Goal: Information Seeking & Learning: Check status

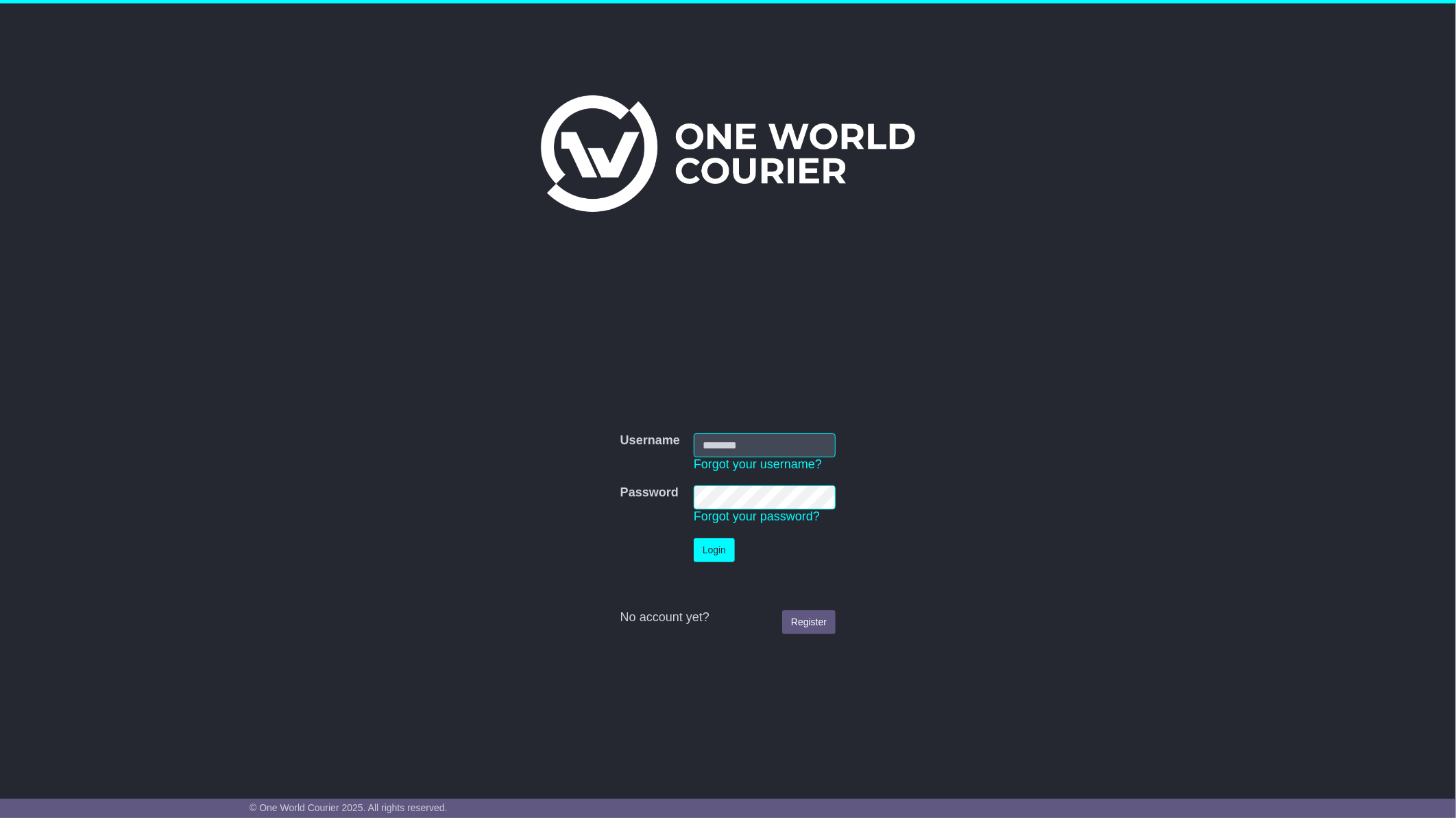
type input "**********"
drag, startPoint x: 708, startPoint y: 551, endPoint x: 735, endPoint y: 552, distance: 27.0
click at [712, 547] on button "Login" at bounding box center [714, 551] width 41 height 24
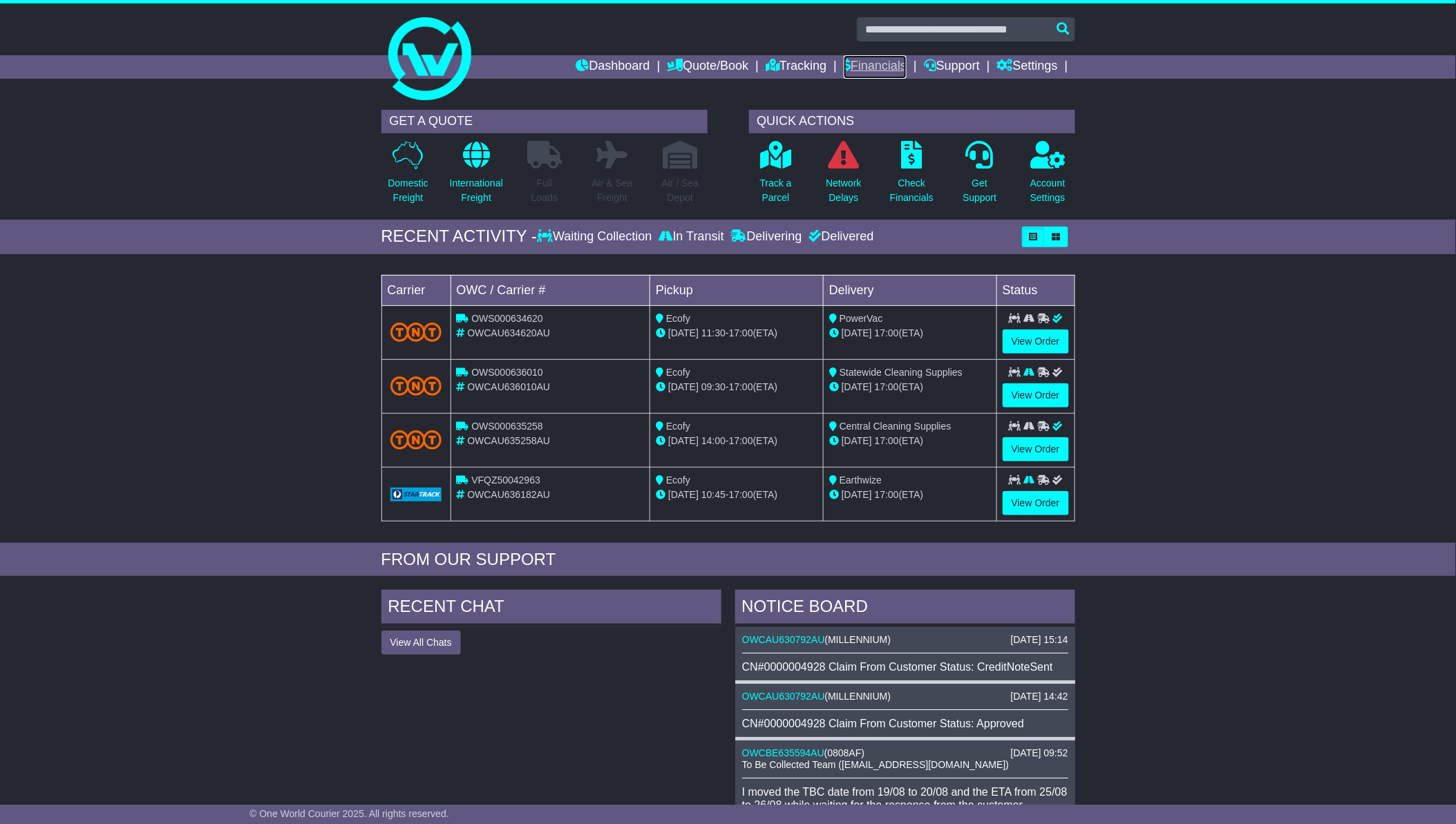
click at [879, 63] on link "Financials" at bounding box center [875, 67] width 62 height 23
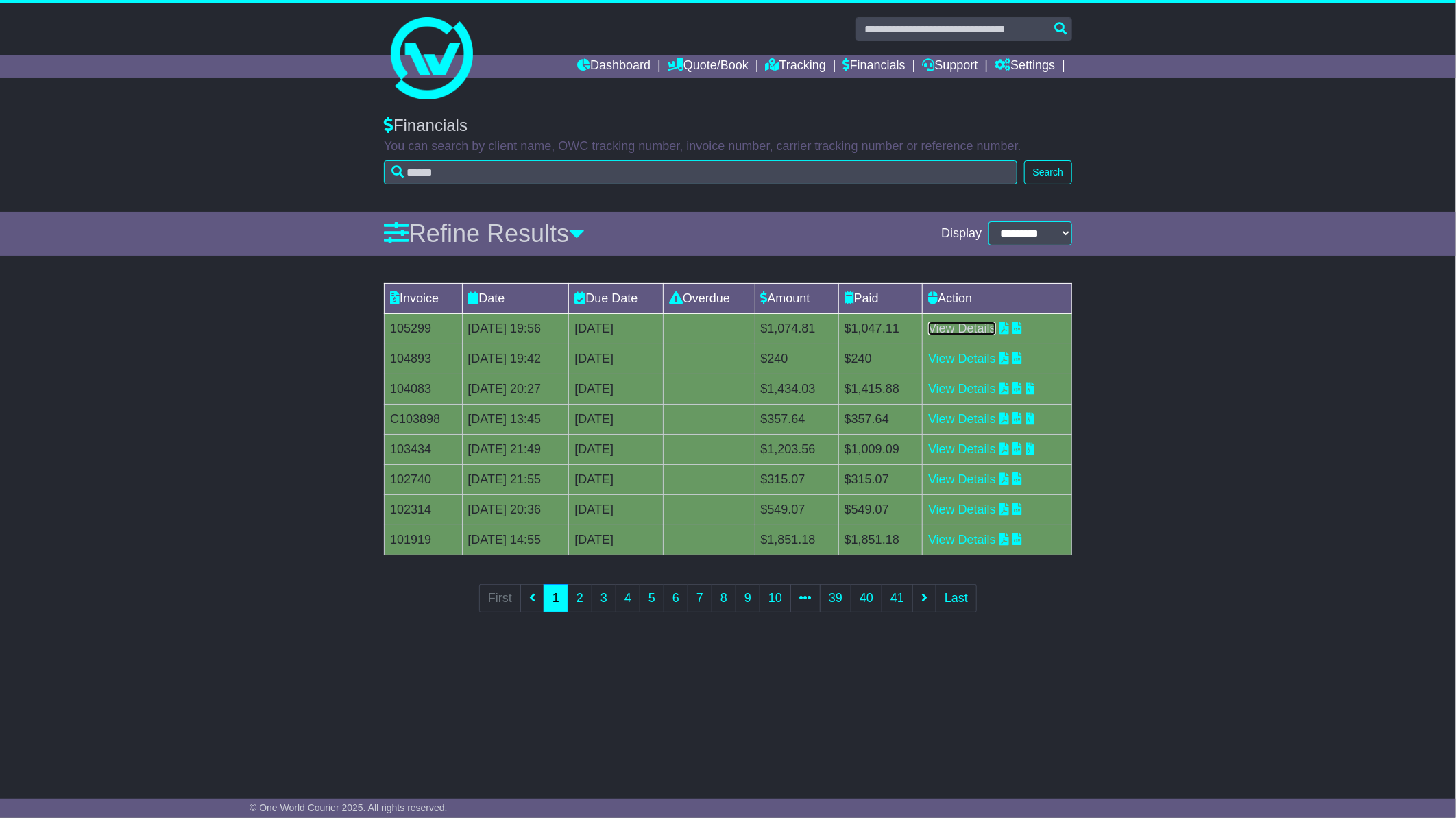
click at [996, 330] on link "View Details" at bounding box center [962, 329] width 68 height 14
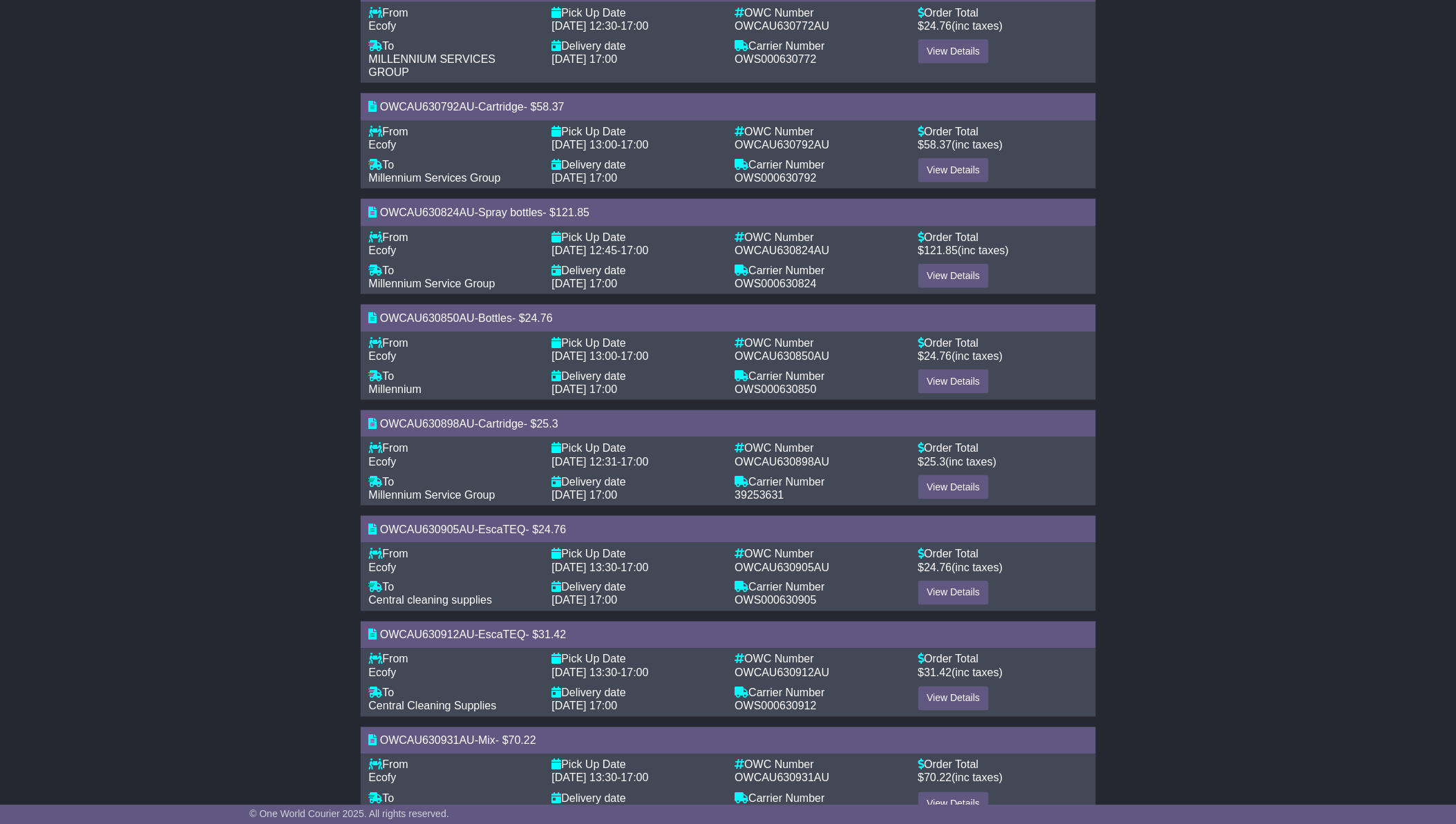
scroll to position [409, 0]
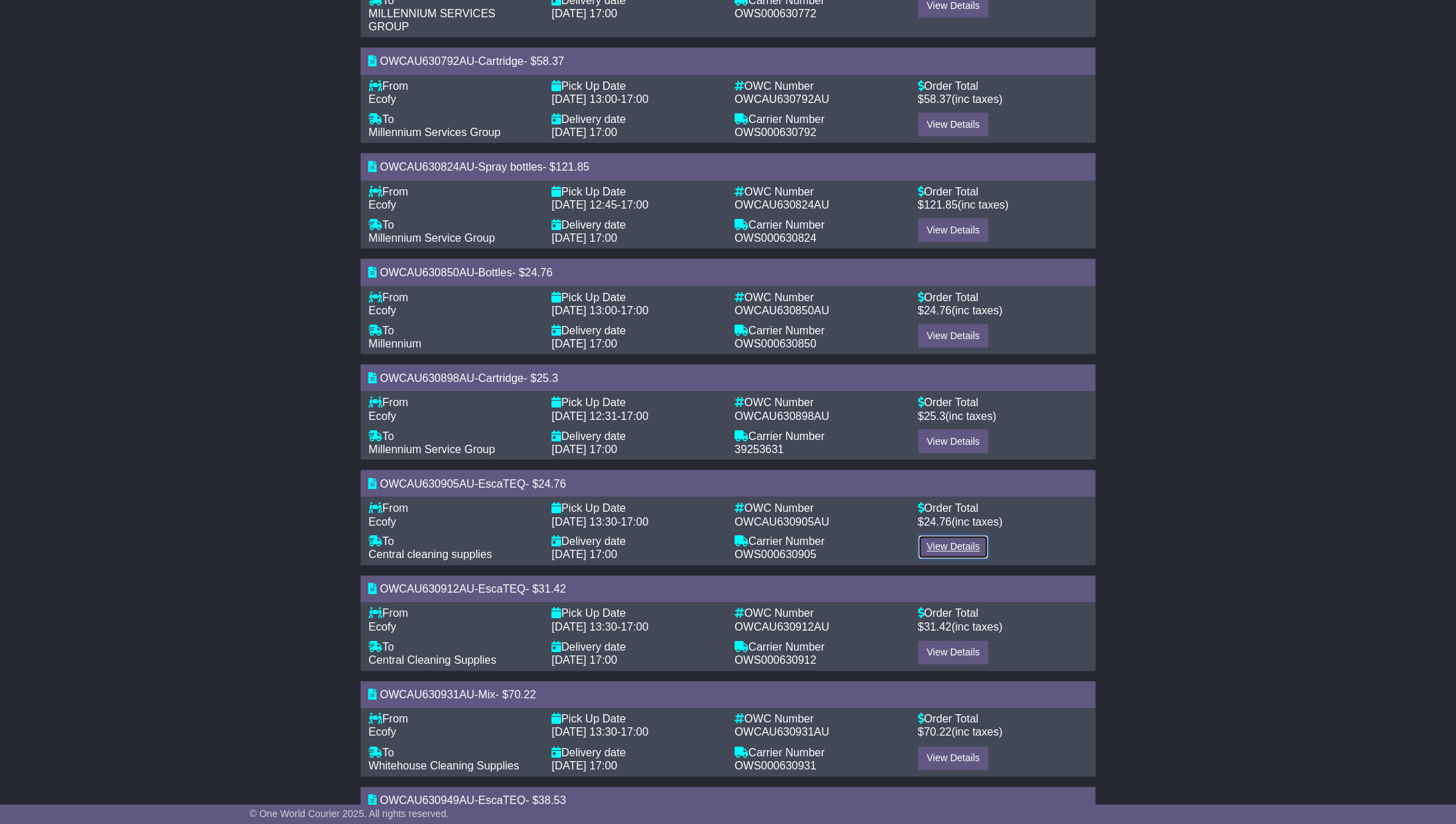
click at [944, 535] on link "View Details" at bounding box center [954, 547] width 71 height 24
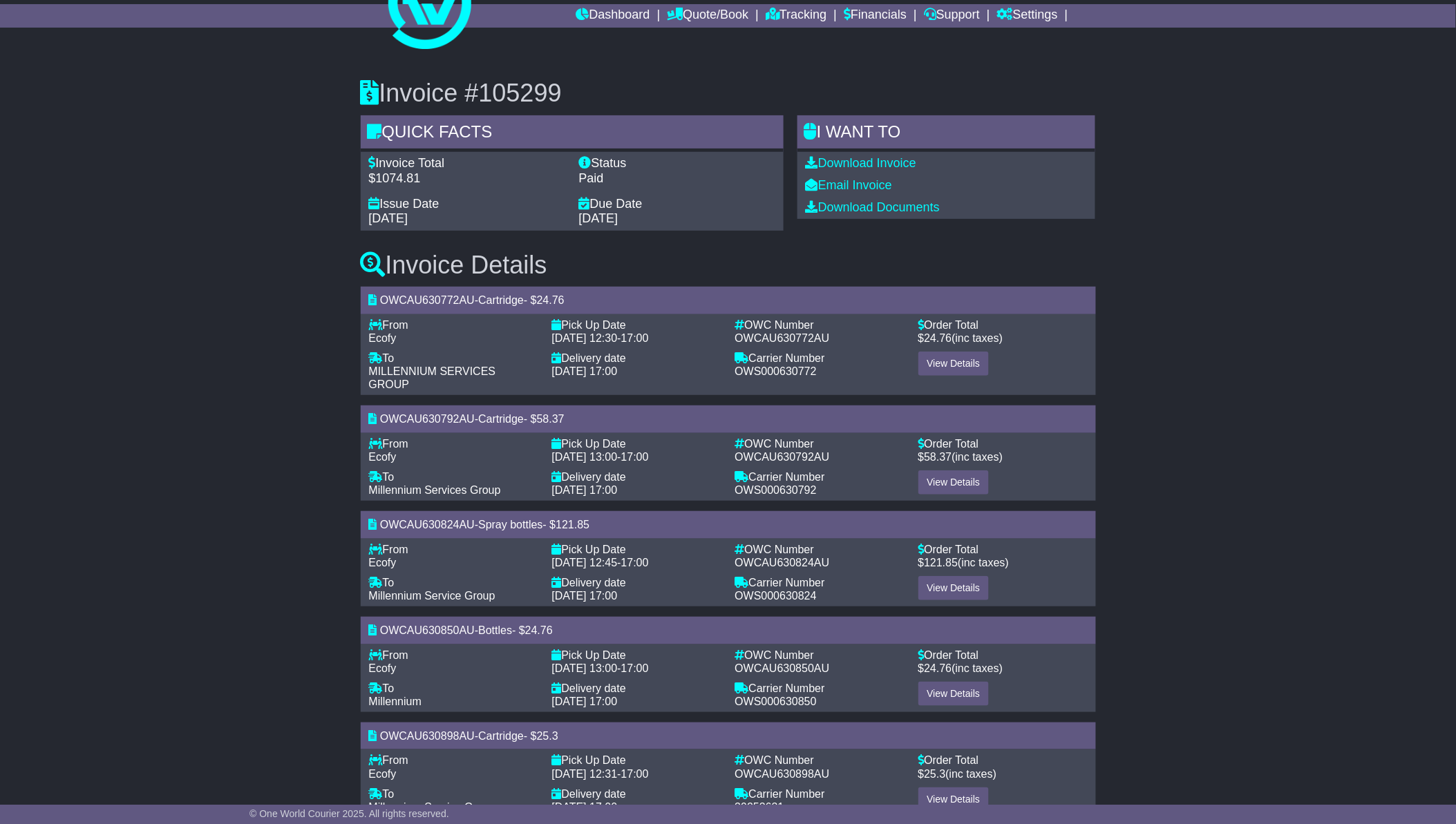
scroll to position [0, 0]
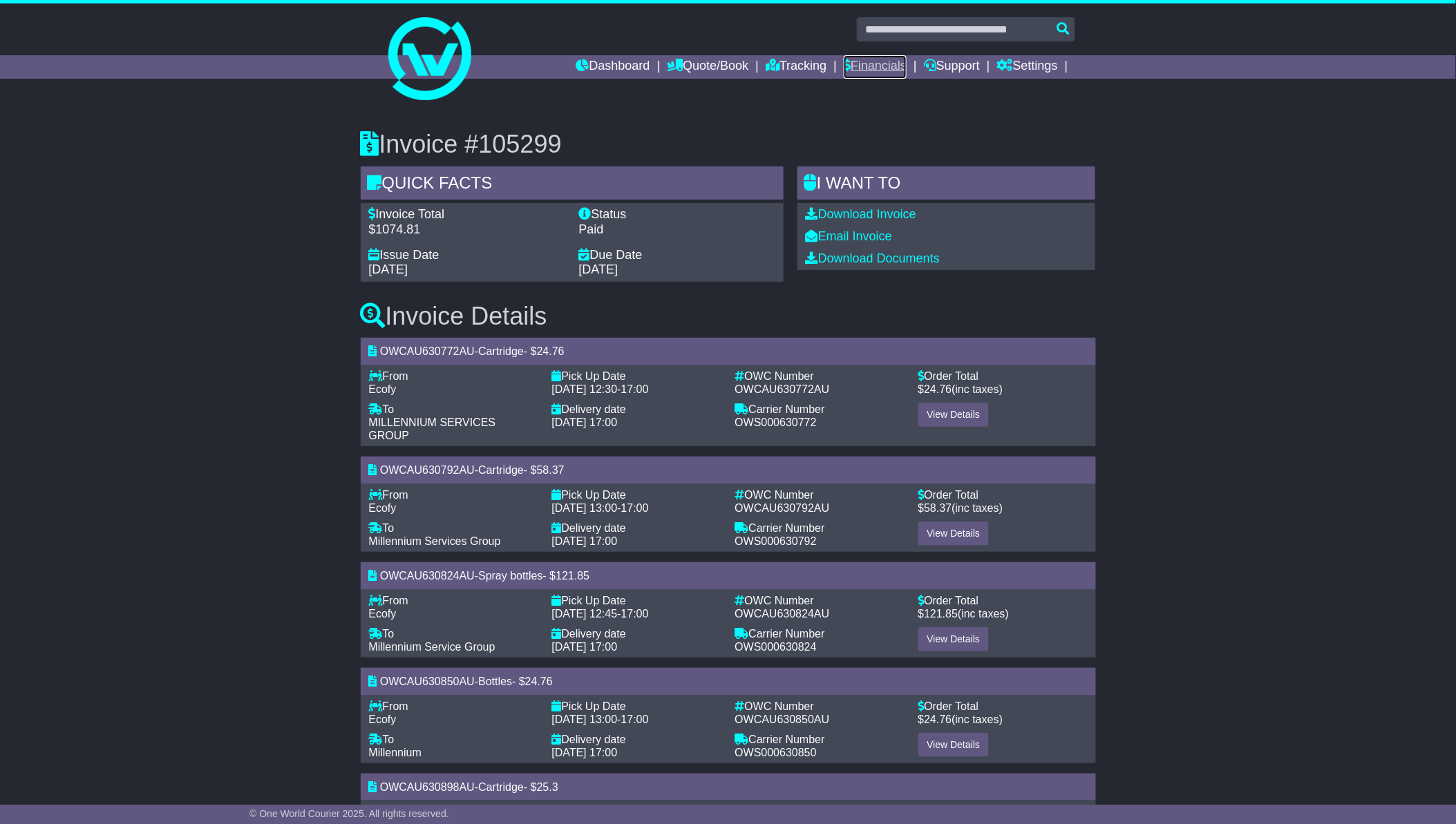
click at [878, 66] on link "Financials" at bounding box center [875, 67] width 62 height 23
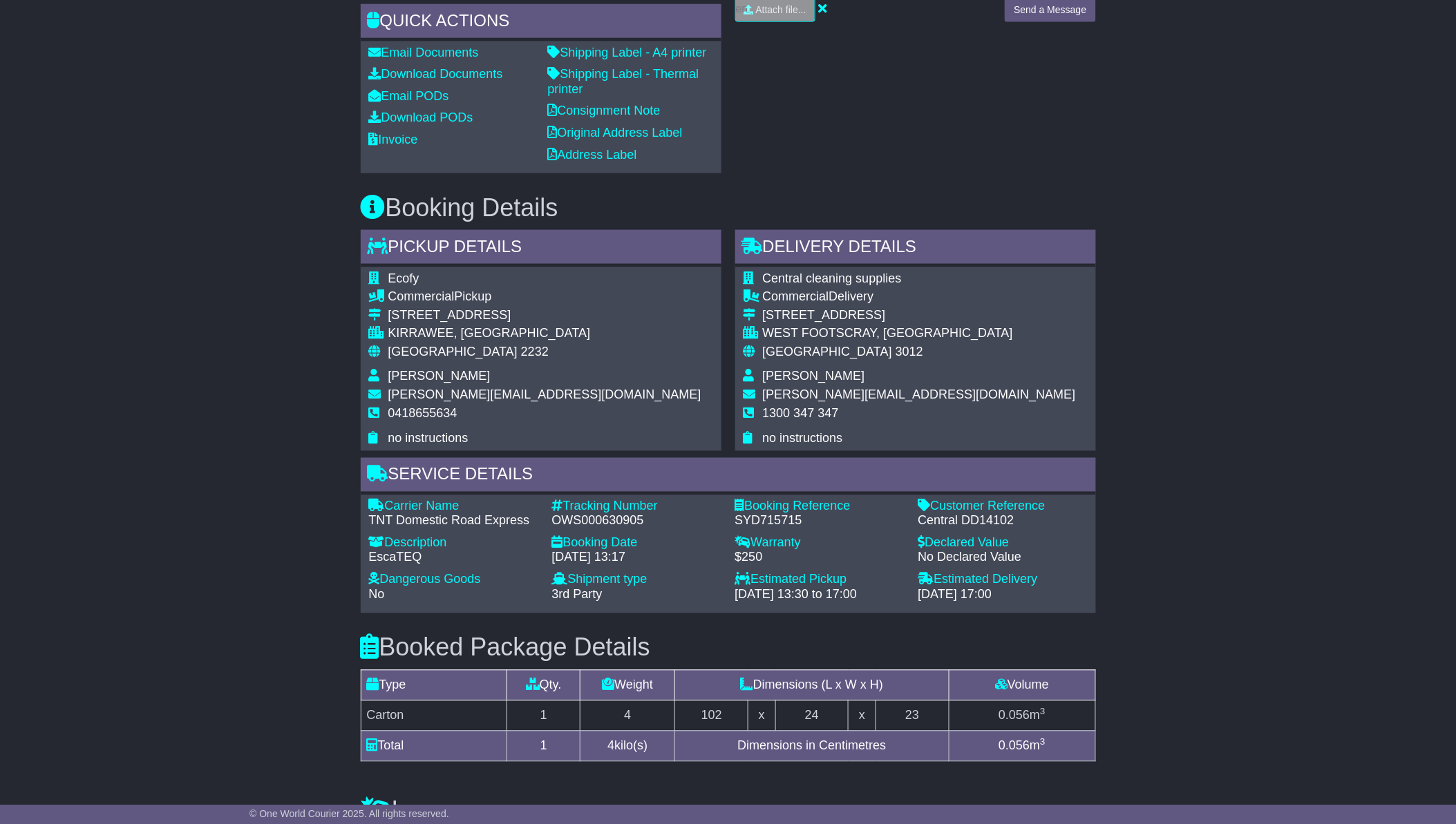
scroll to position [716, 0]
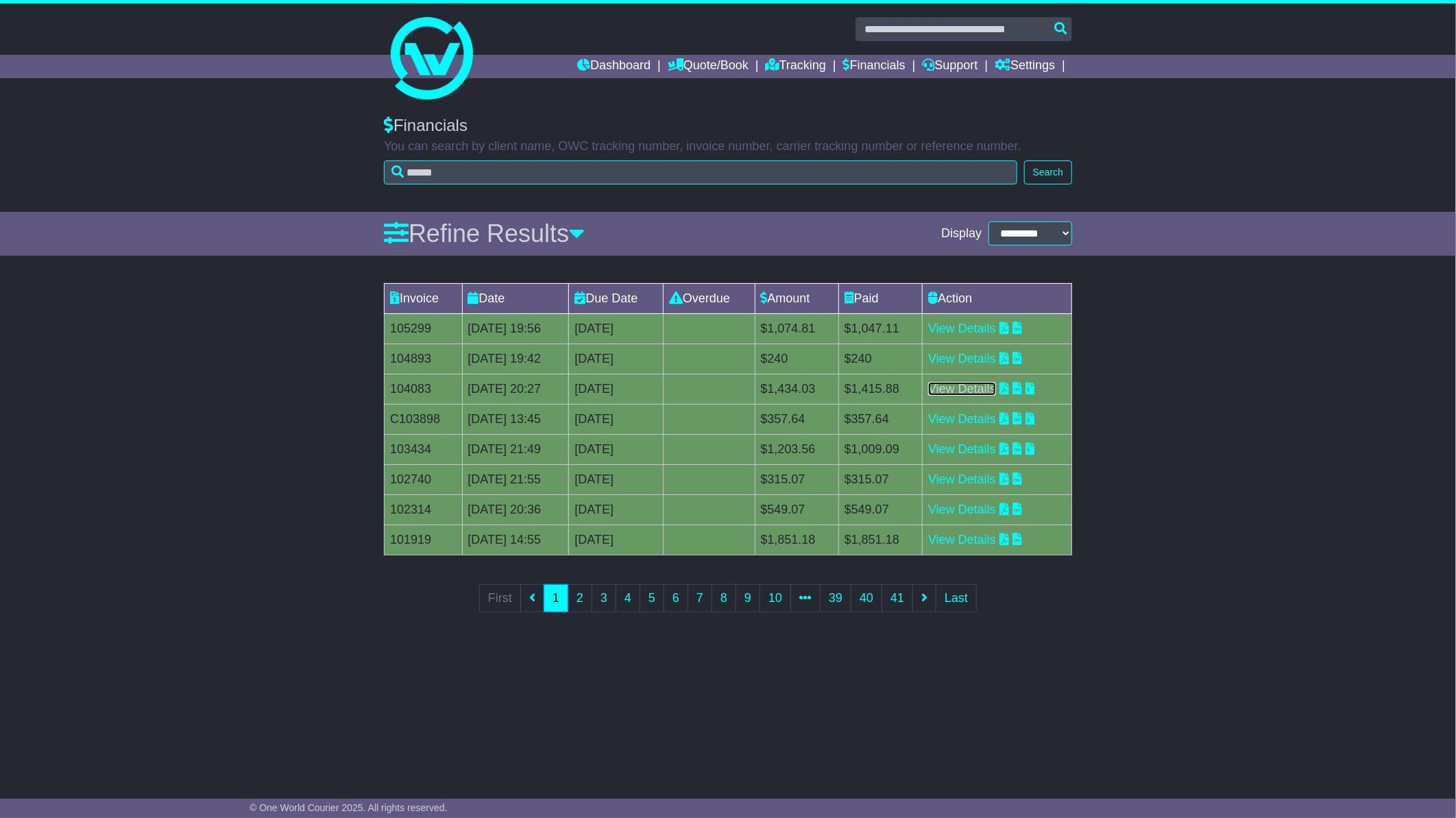
click at [963, 386] on link "View Details" at bounding box center [962, 389] width 68 height 14
click at [970, 325] on link "View Details" at bounding box center [962, 329] width 68 height 14
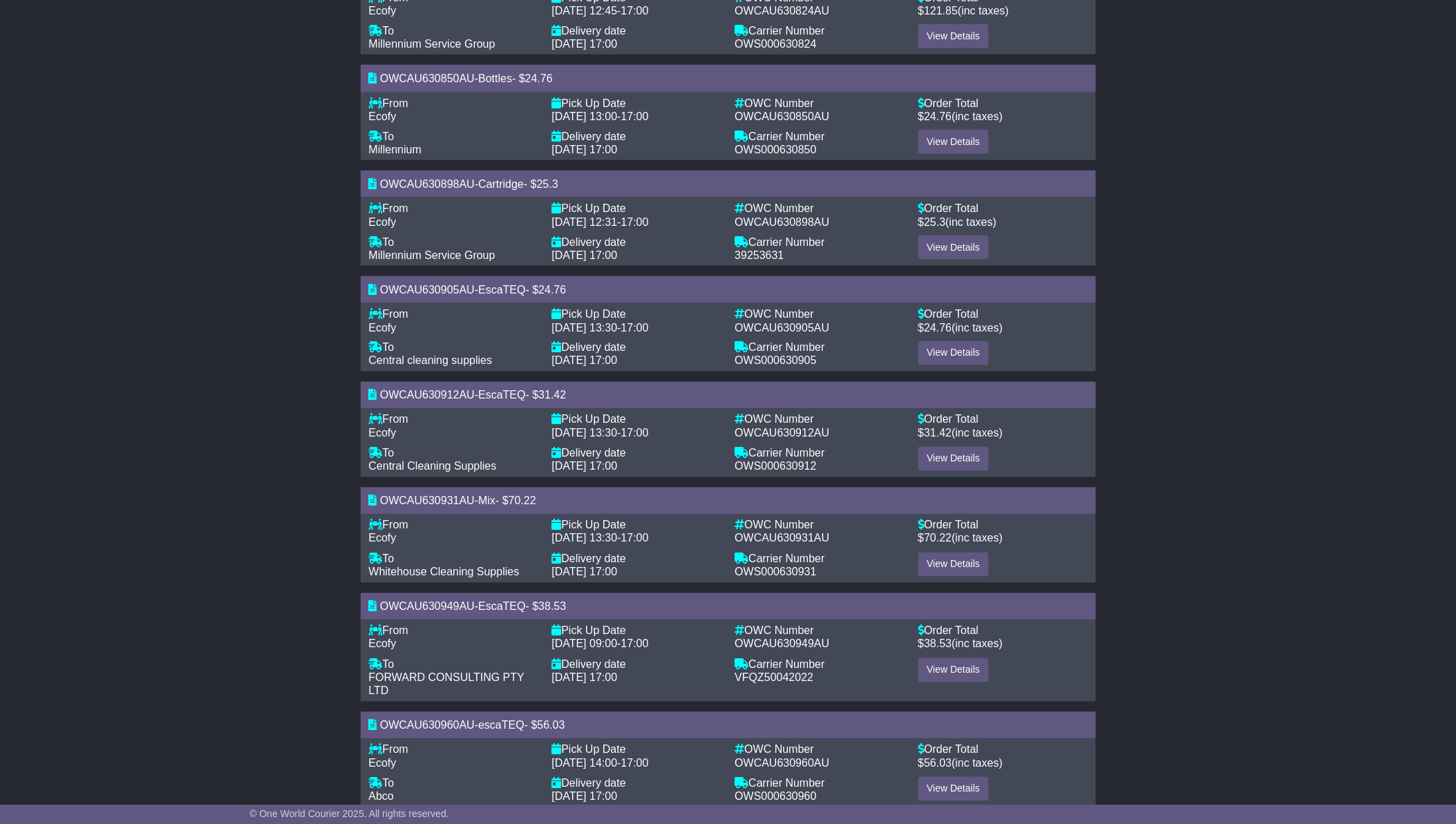
scroll to position [604, 0]
click at [954, 446] on link "View Details" at bounding box center [954, 458] width 71 height 24
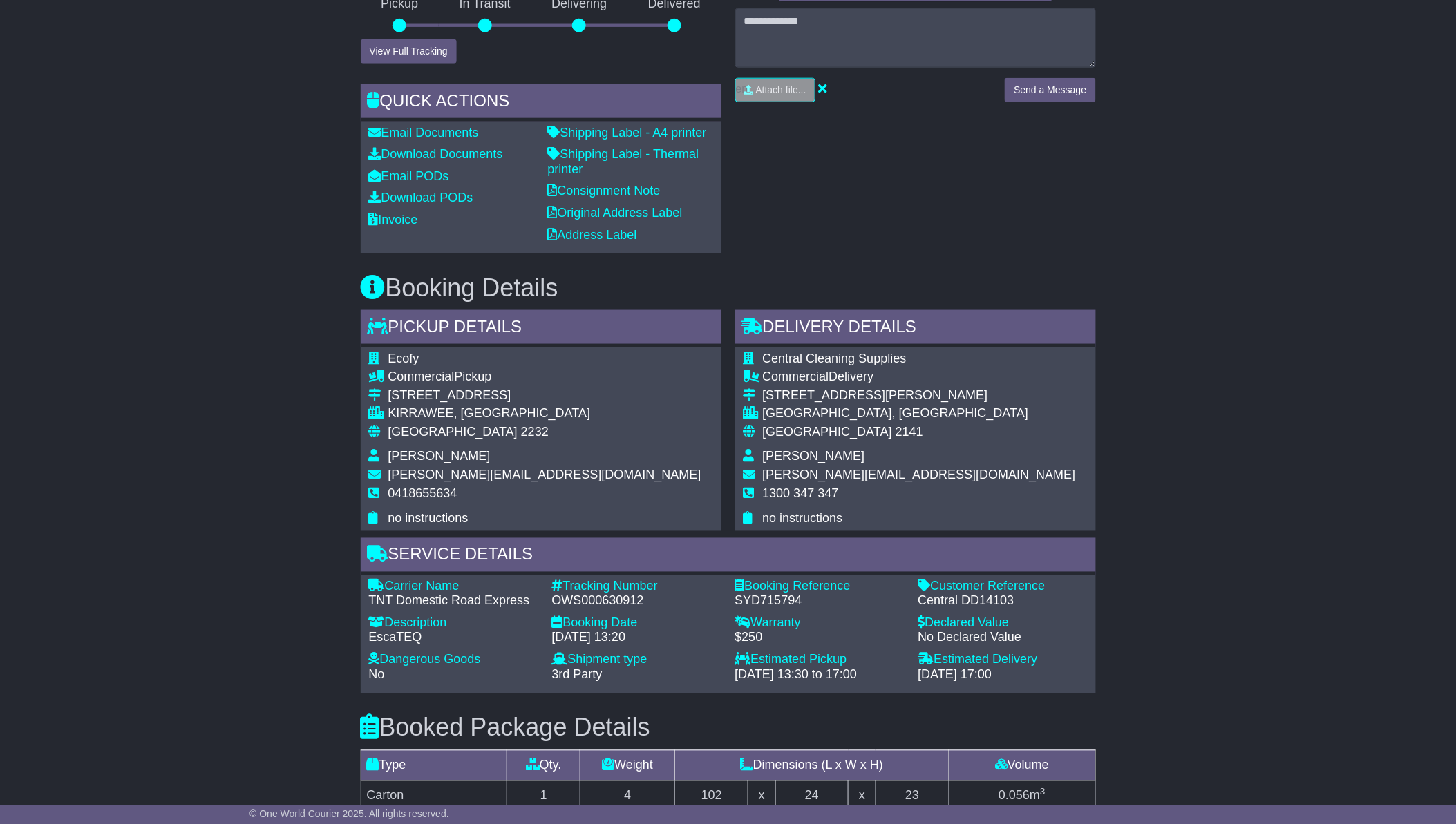
scroll to position [597, 0]
